Goal: Task Accomplishment & Management: Manage account settings

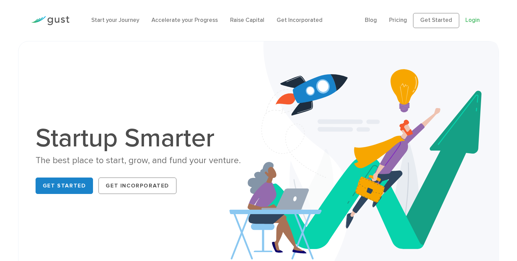
click at [469, 21] on link "Login" at bounding box center [472, 20] width 14 height 7
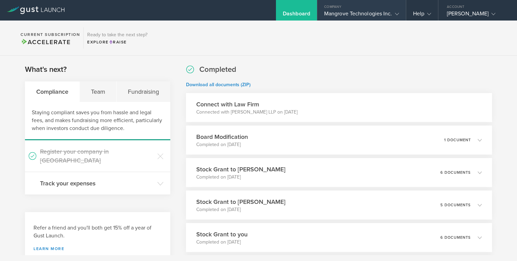
click at [355, 11] on div "Mangrove Technologies Inc." at bounding box center [361, 15] width 75 height 10
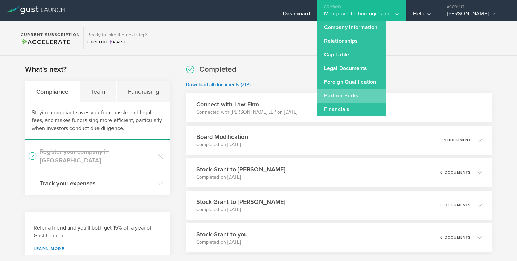
click at [343, 98] on link "Partner Perks" at bounding box center [351, 96] width 68 height 14
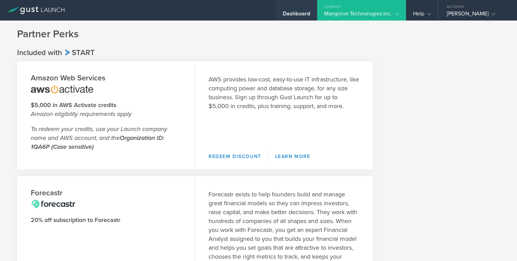
click at [301, 13] on div "Dashboard" at bounding box center [296, 15] width 27 height 10
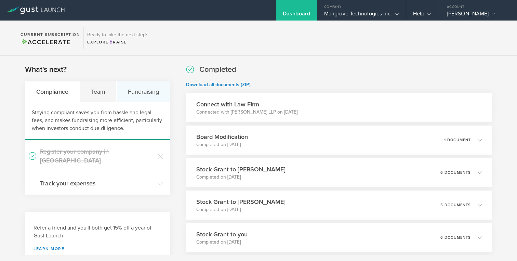
click at [146, 91] on div "Fundraising" at bounding box center [143, 91] width 53 height 21
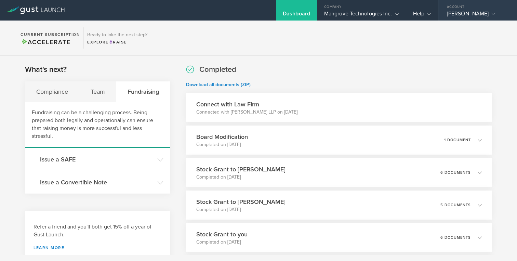
click at [461, 12] on div "Timothy Darrah" at bounding box center [476, 15] width 58 height 10
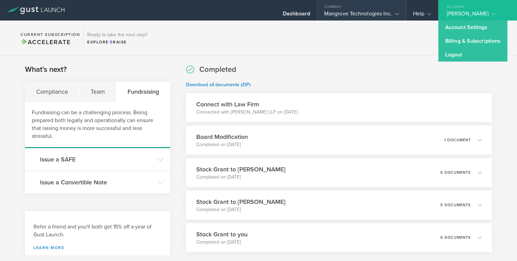
click at [365, 14] on div "Mangrove Technologies Inc." at bounding box center [361, 15] width 75 height 10
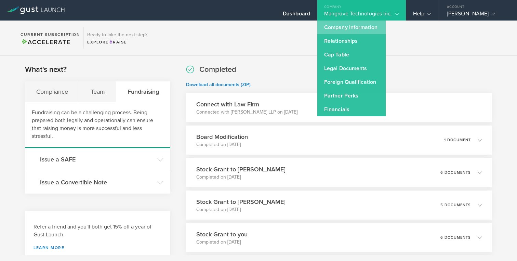
click at [356, 31] on link "Company Information" at bounding box center [351, 28] width 68 height 14
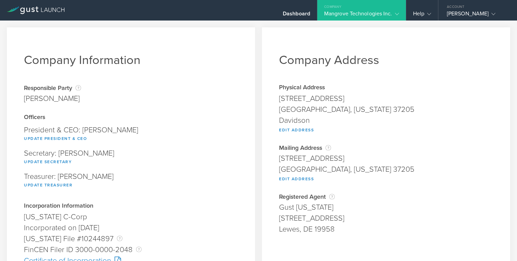
click at [356, 15] on div "Mangrove Technologies Inc." at bounding box center [361, 15] width 75 height 10
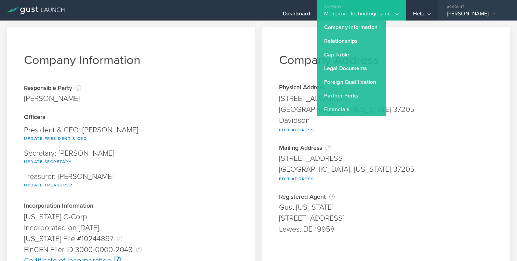
click at [468, 14] on div "Timothy Darrah" at bounding box center [476, 15] width 58 height 10
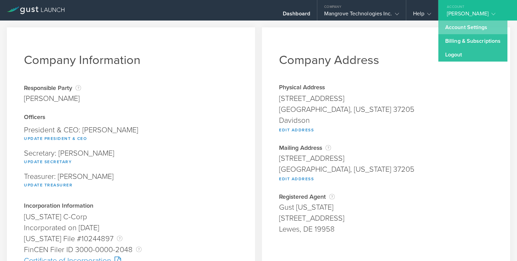
click at [469, 26] on link "Account Settings" at bounding box center [472, 28] width 69 height 14
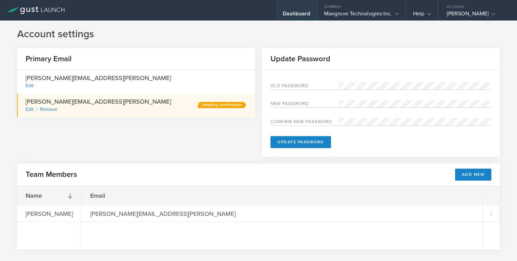
click at [302, 14] on div "Dashboard" at bounding box center [296, 15] width 27 height 10
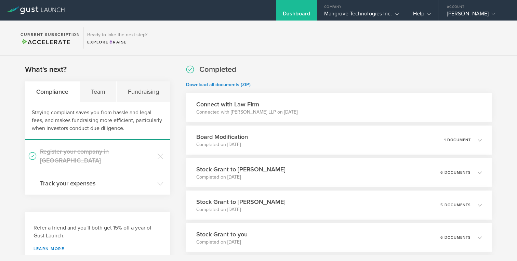
click at [35, 11] on icon at bounding box center [36, 10] width 58 height 8
